Goal: Task Accomplishment & Management: Complete application form

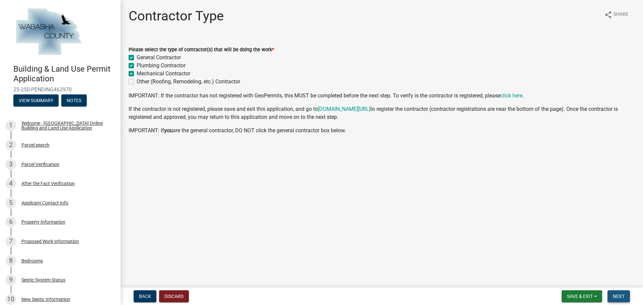
click at [620, 296] on span "Next" at bounding box center [618, 296] width 12 height 5
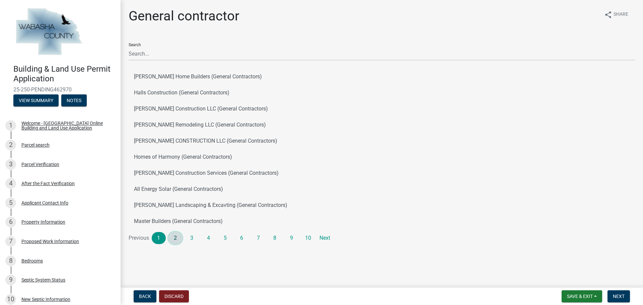
click at [175, 239] on link "2" at bounding box center [175, 238] width 14 height 12
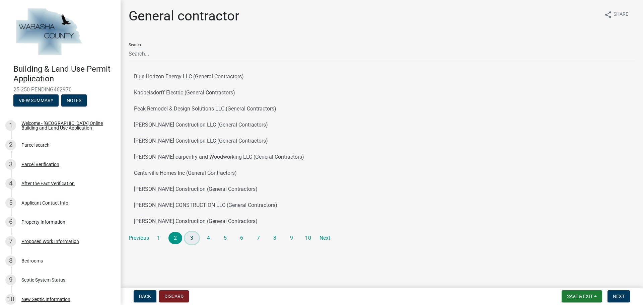
click at [193, 238] on link "3" at bounding box center [192, 238] width 14 height 12
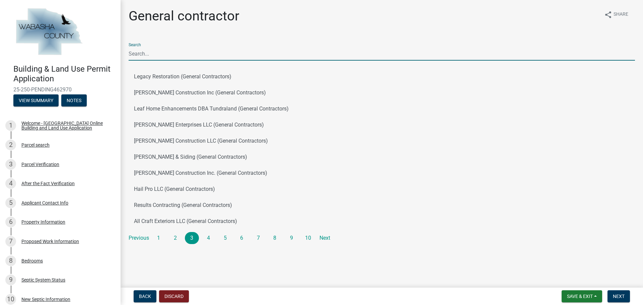
click at [141, 50] on input "Search" at bounding box center [382, 54] width 506 height 14
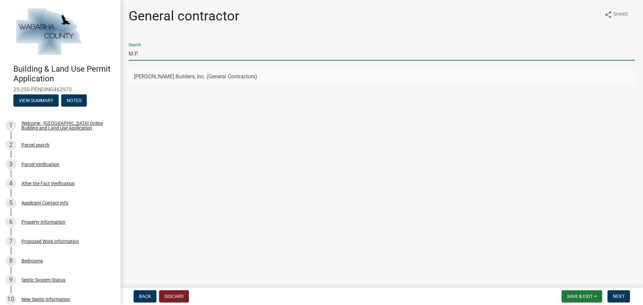
type input "M.P."
click at [181, 75] on button "M.P. Kaye Builders, Inc. (General Contractors)" at bounding box center [382, 77] width 506 height 16
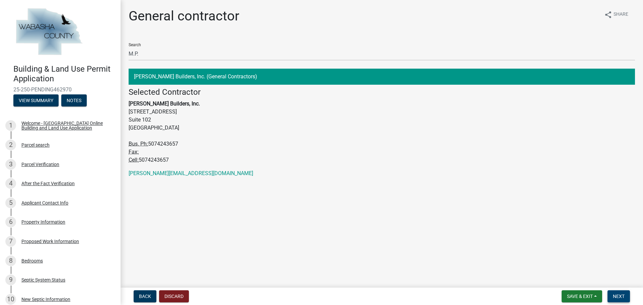
click at [621, 299] on button "Next" at bounding box center [618, 296] width 22 height 12
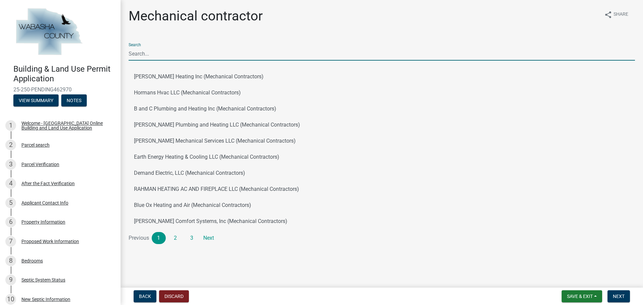
click at [168, 52] on input "Search" at bounding box center [382, 54] width 506 height 14
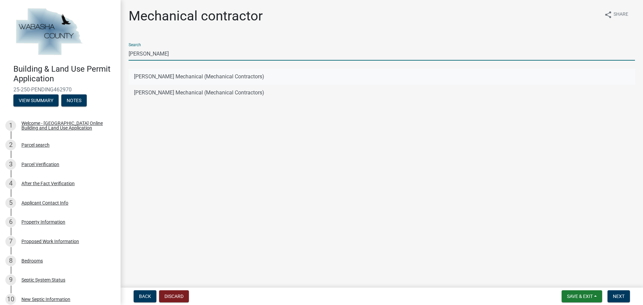
type input "Tonna"
click at [189, 77] on button "Tonna Mechanical (Mechanical Contractors)" at bounding box center [382, 77] width 506 height 16
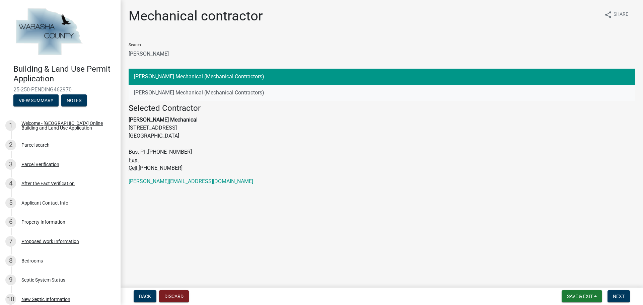
click at [189, 94] on button "Tonna Mechanical (Mechanical Contractors)" at bounding box center [382, 93] width 506 height 16
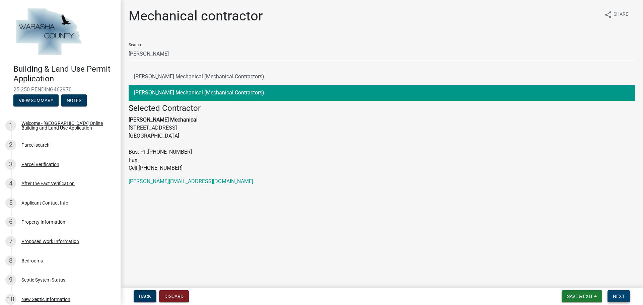
click at [620, 297] on span "Next" at bounding box center [618, 296] width 12 height 5
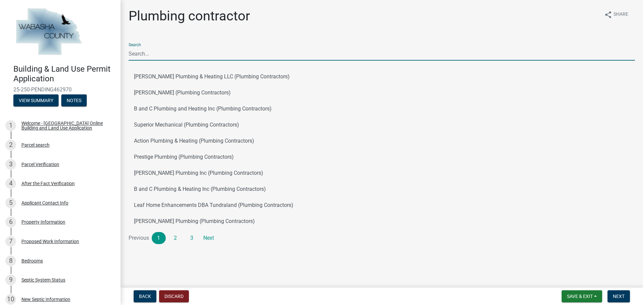
click at [141, 53] on input "Search" at bounding box center [382, 54] width 506 height 14
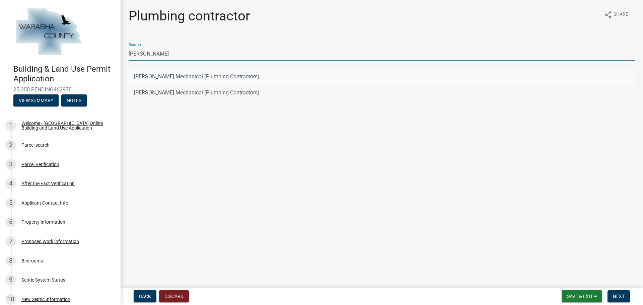
type input "Tonna"
click at [197, 75] on button "Tonna Mechanical (Plumbing Contractors)" at bounding box center [382, 77] width 506 height 16
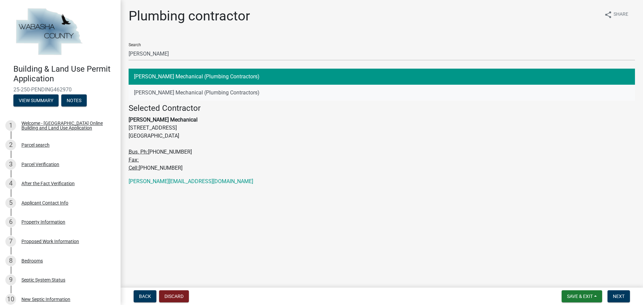
click at [192, 91] on button "Tonna Mechanical (Plumbing Contractors)" at bounding box center [382, 93] width 506 height 16
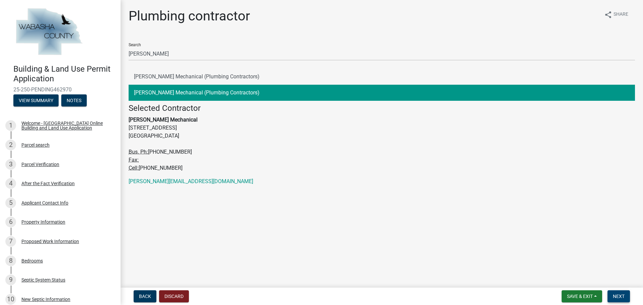
click at [620, 296] on span "Next" at bounding box center [618, 296] width 12 height 5
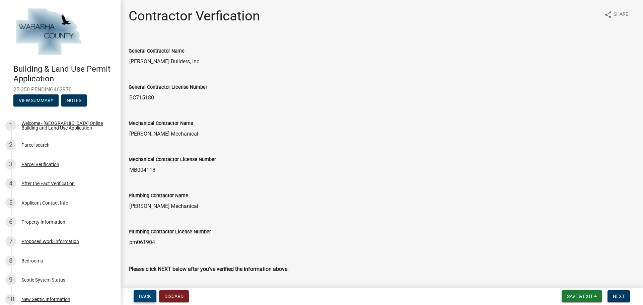
click at [146, 295] on span "Back" at bounding box center [145, 296] width 12 height 5
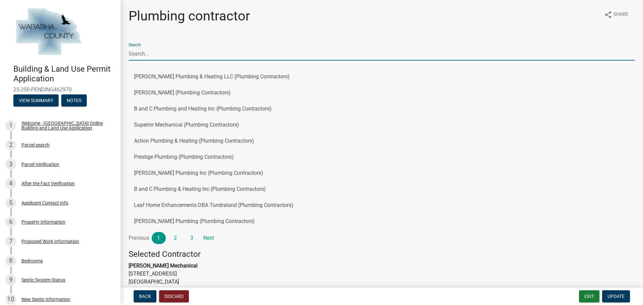
click at [154, 53] on input "Search" at bounding box center [382, 54] width 506 height 14
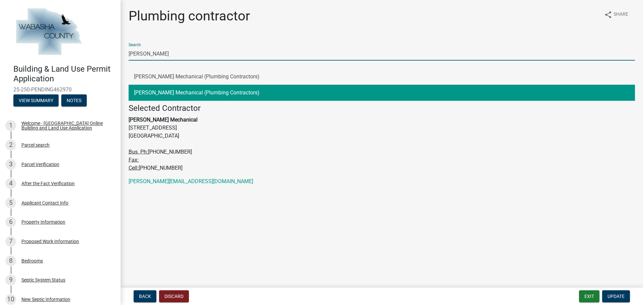
type input "Tonna"
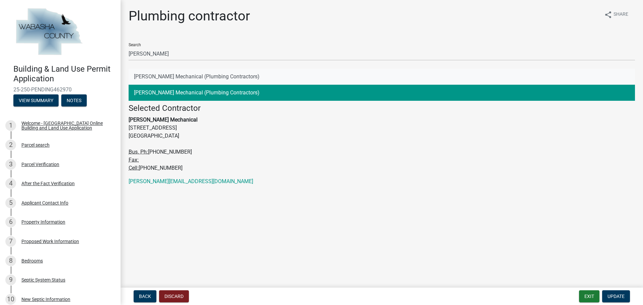
click at [190, 77] on button "Tonna Mechanical (Plumbing Contractors)" at bounding box center [382, 77] width 506 height 16
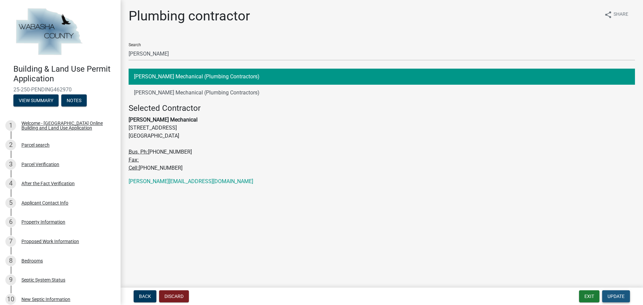
click at [620, 296] on span "Update" at bounding box center [615, 296] width 17 height 5
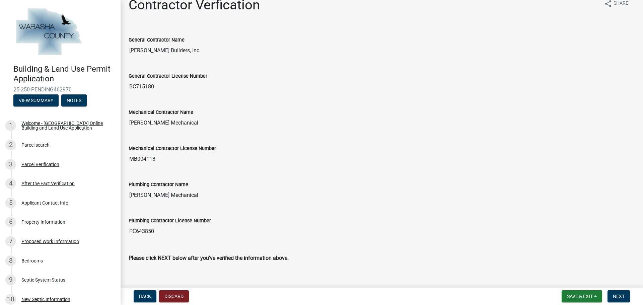
scroll to position [20, 0]
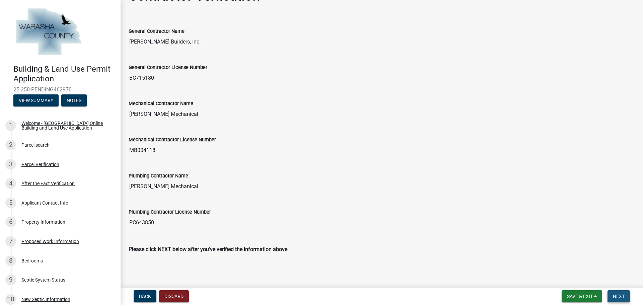
click at [621, 297] on span "Next" at bounding box center [618, 296] width 12 height 5
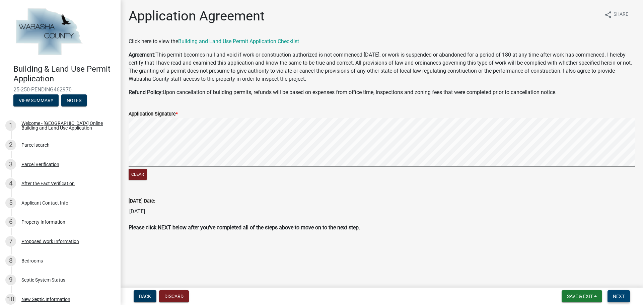
click at [619, 297] on span "Next" at bounding box center [618, 296] width 12 height 5
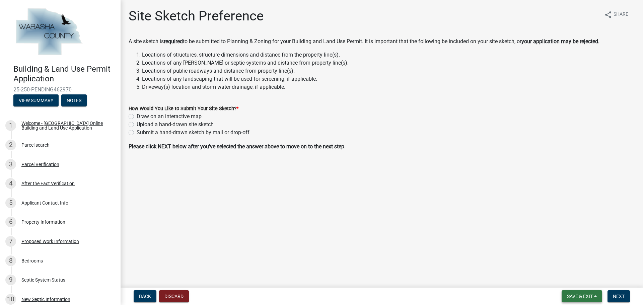
click at [581, 296] on span "Save & Exit" at bounding box center [580, 296] width 26 height 5
click at [567, 261] on button "Save" at bounding box center [575, 263] width 54 height 16
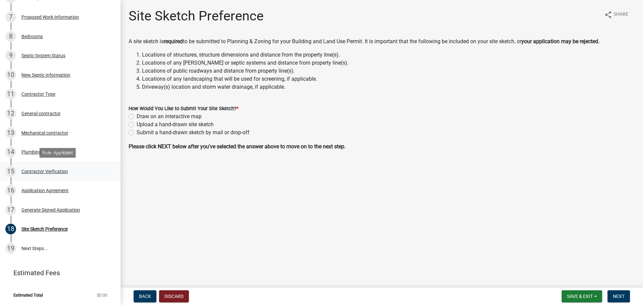
scroll to position [225, 0]
